Goal: Information Seeking & Learning: Learn about a topic

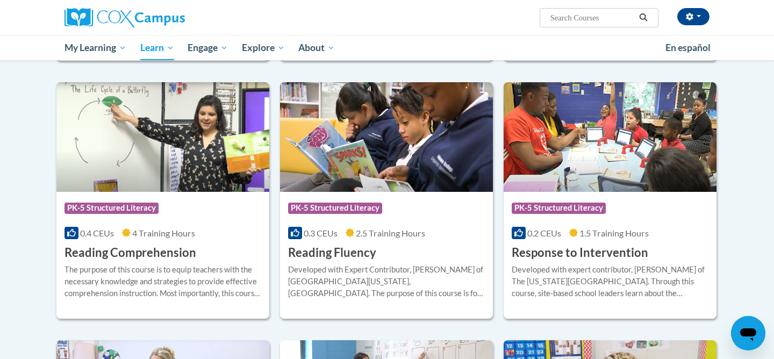
scroll to position [881, 0]
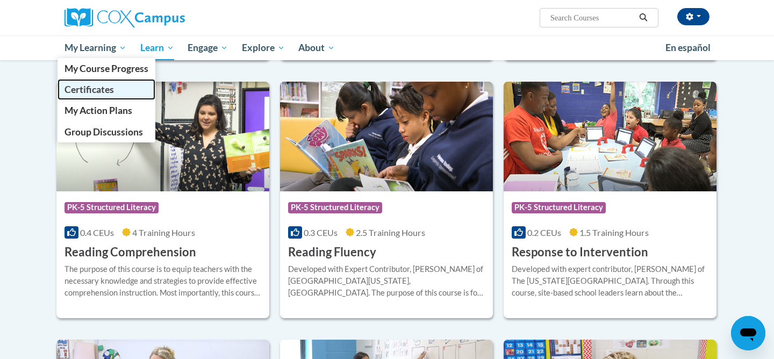
click at [102, 91] on span "Certificates" at bounding box center [88, 89] width 49 height 11
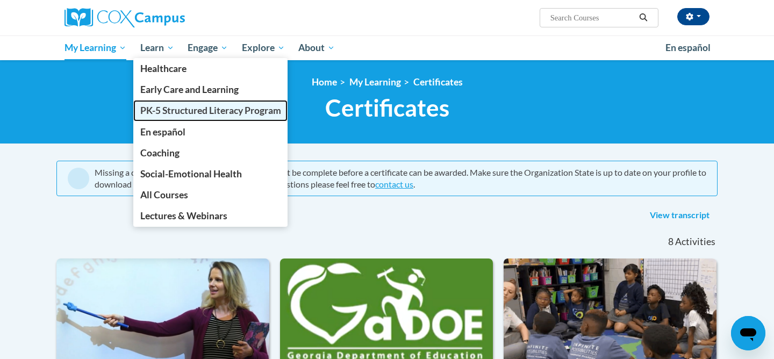
click at [172, 117] on link "PK-5 Structured Literacy Program" at bounding box center [210, 110] width 155 height 21
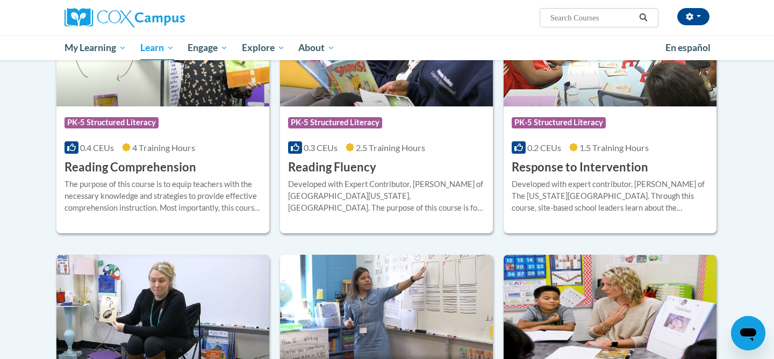
scroll to position [974, 0]
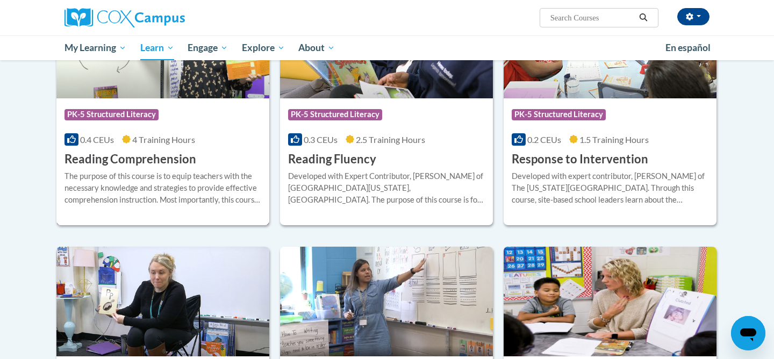
click at [135, 124] on div "Course Category: PK-5 Structured Literacy" at bounding box center [162, 116] width 197 height 24
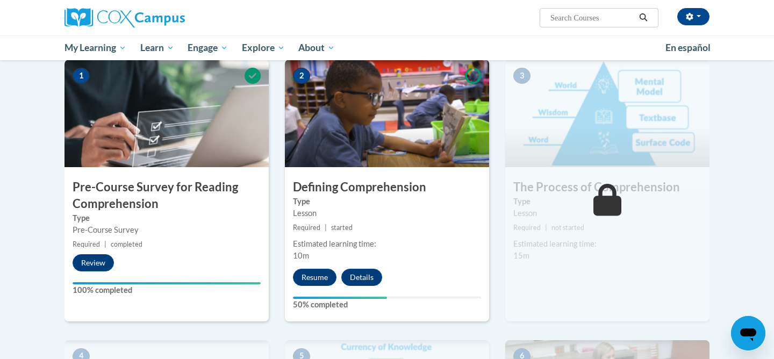
scroll to position [221, 0]
click at [363, 170] on div "2 Defining Comprehension Type Lesson Required | started Estimated learning time…" at bounding box center [387, 189] width 204 height 261
click at [310, 283] on button "Resume" at bounding box center [315, 276] width 44 height 17
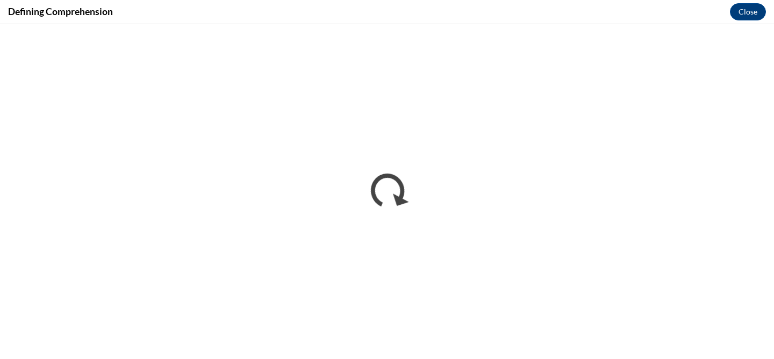
scroll to position [0, 0]
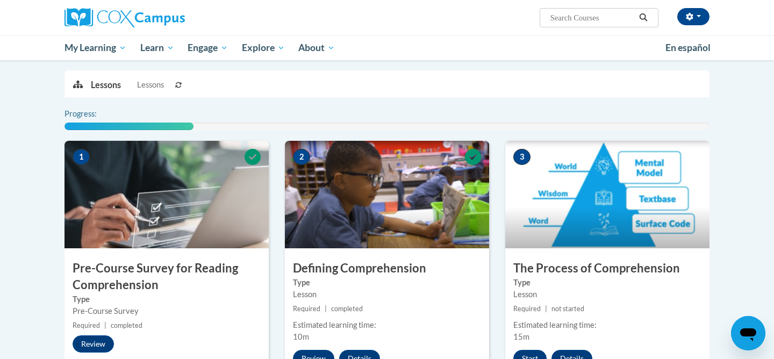
scroll to position [211, 0]
